Goal: Information Seeking & Learning: Check status

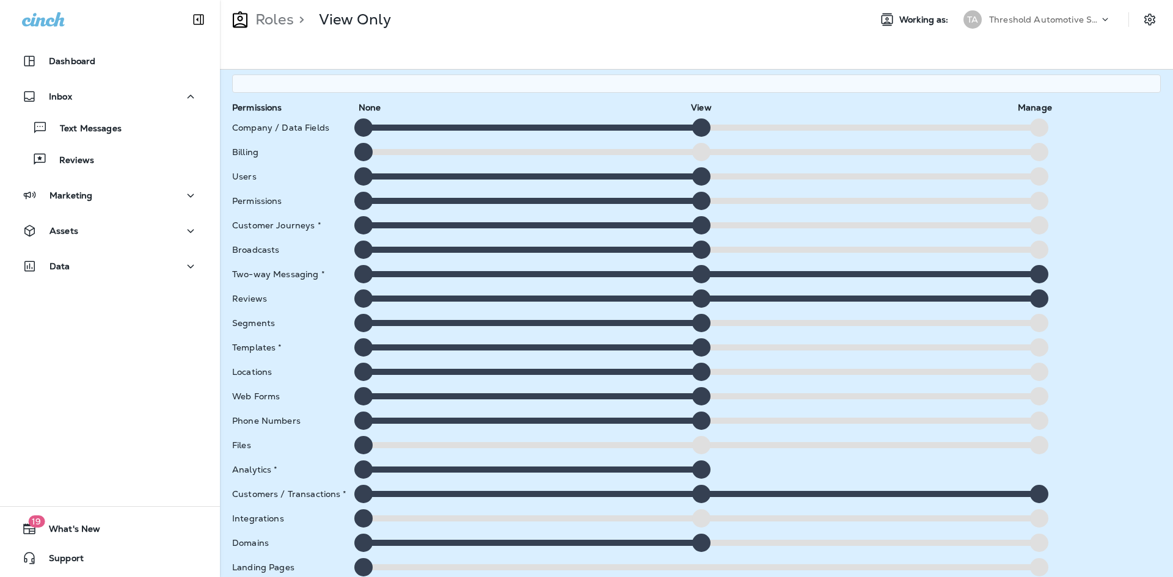
scroll to position [1, 0]
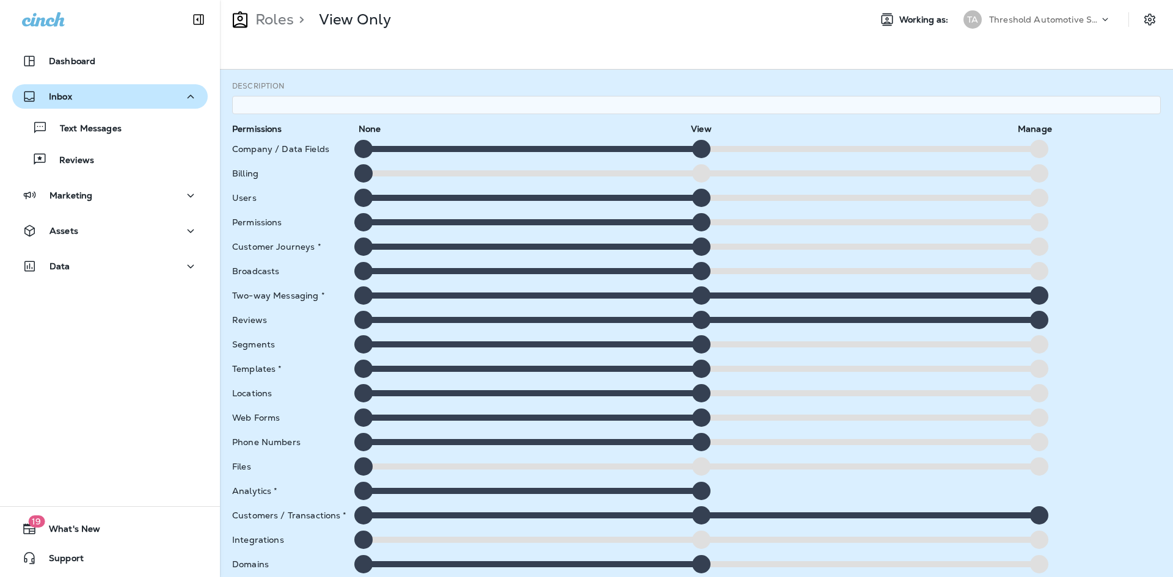
click at [118, 90] on div "Inbox" at bounding box center [110, 96] width 176 height 15
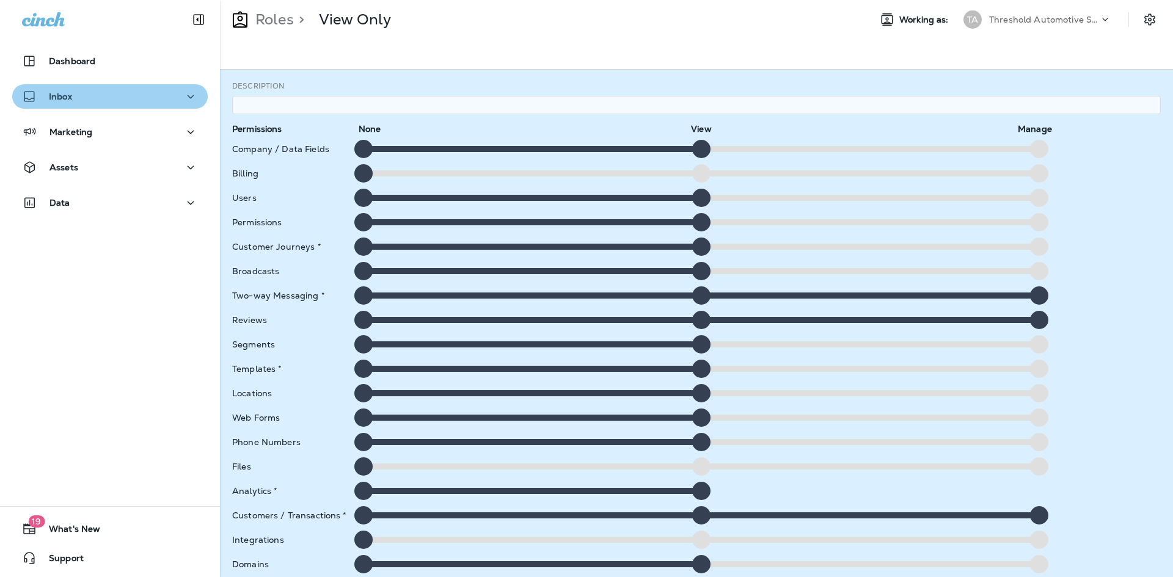
click at [116, 91] on div "Inbox" at bounding box center [110, 96] width 176 height 15
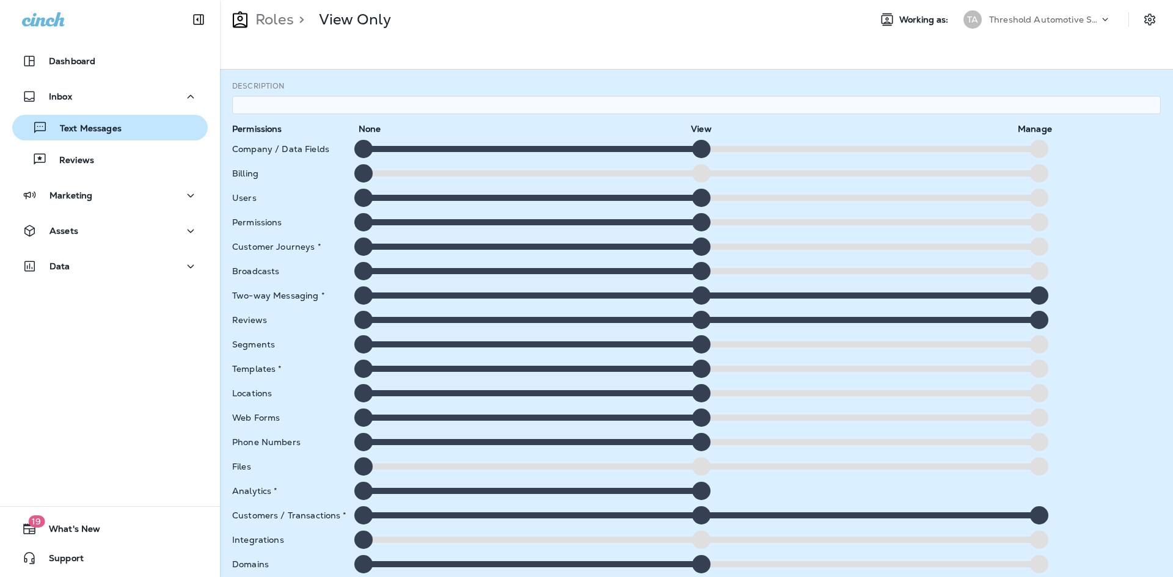
click at [105, 122] on div "Text Messages" at bounding box center [69, 128] width 104 height 18
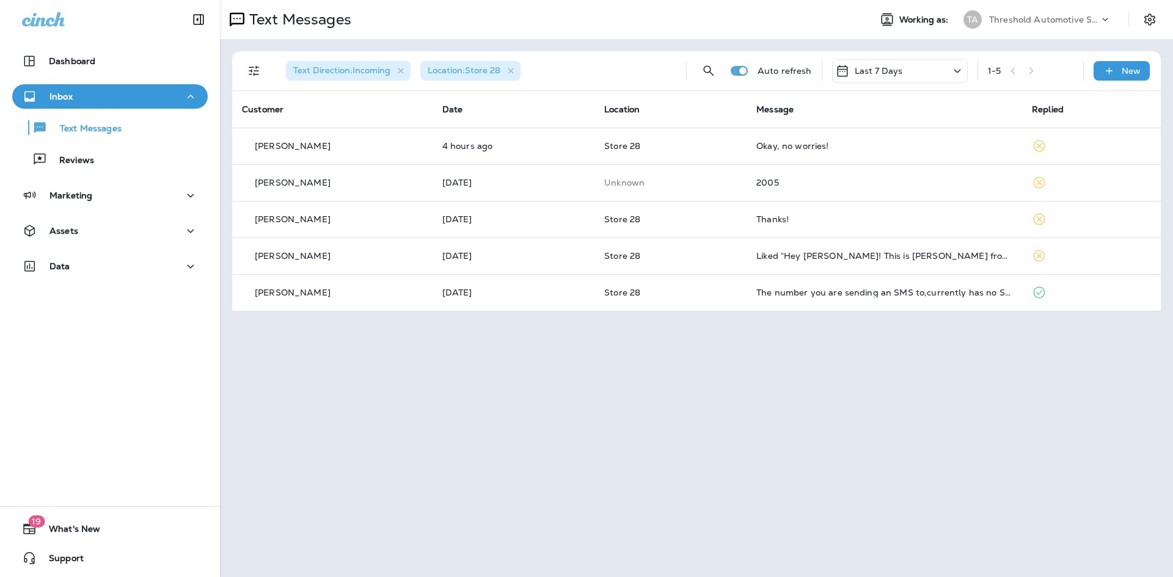
click at [107, 142] on div "Text Messages Reviews" at bounding box center [110, 141] width 196 height 64
click at [97, 159] on div "Reviews" at bounding box center [110, 159] width 186 height 18
